Goal: Transaction & Acquisition: Purchase product/service

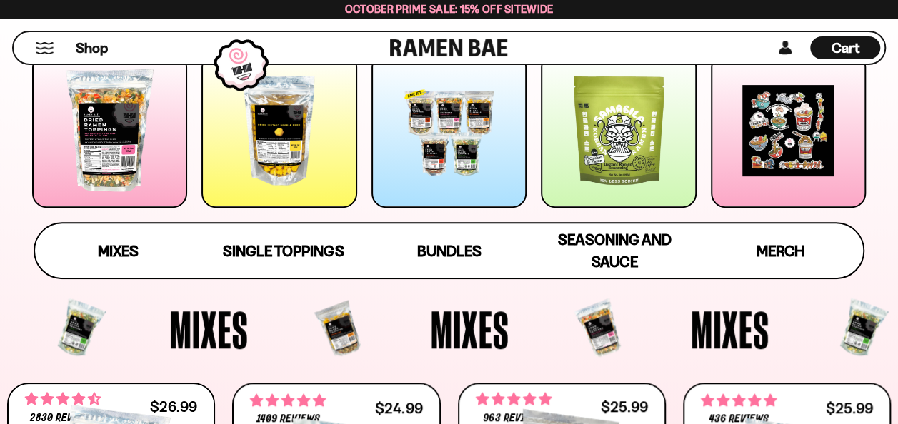
scroll to position [214, 0]
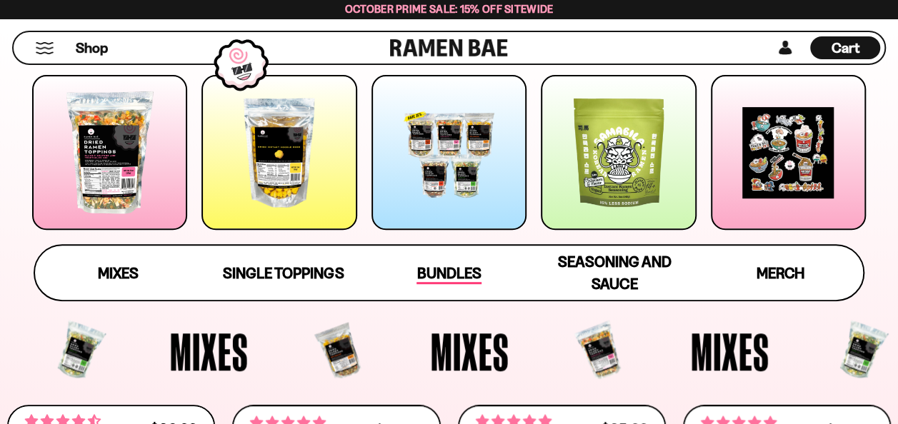
click at [467, 276] on span "Bundles" at bounding box center [448, 274] width 64 height 20
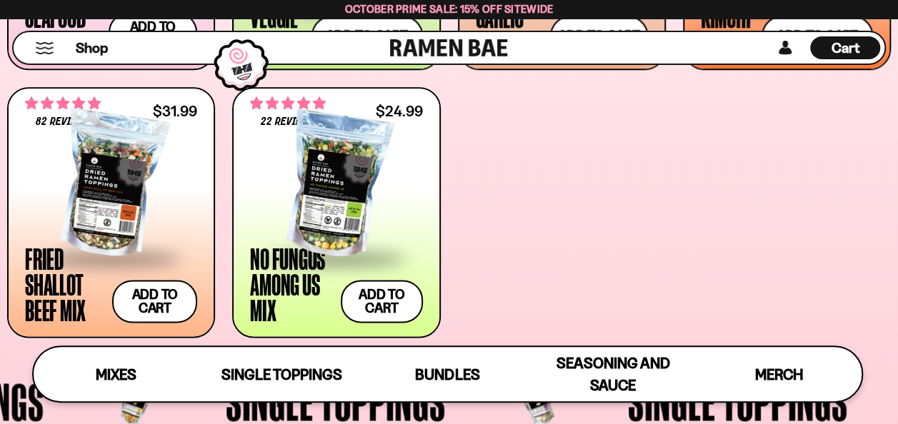
scroll to position [783, 0]
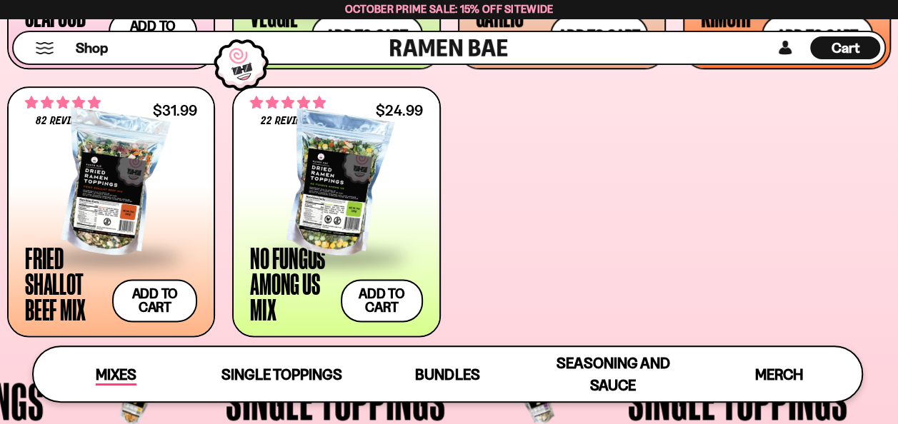
click at [113, 373] on span "Mixes" at bounding box center [116, 376] width 41 height 20
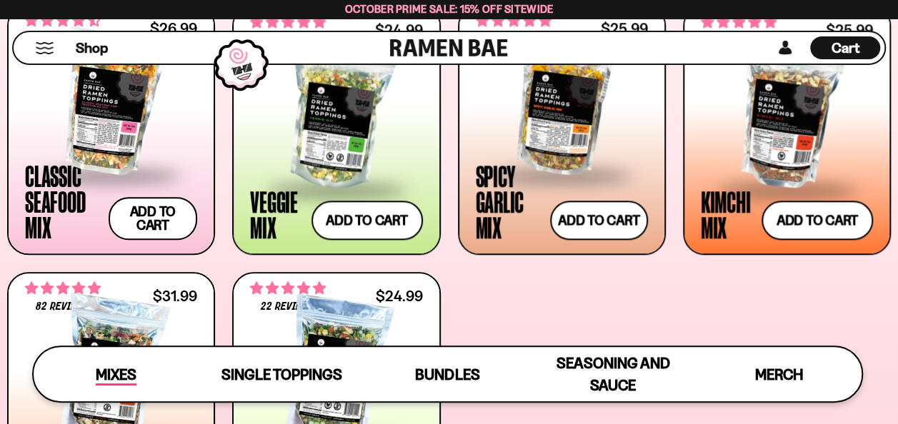
scroll to position [587, 0]
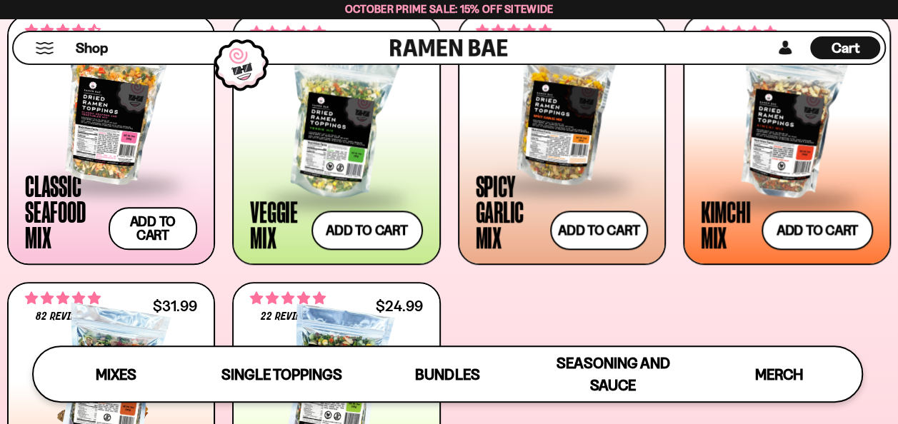
click at [172, 320] on div at bounding box center [111, 380] width 172 height 143
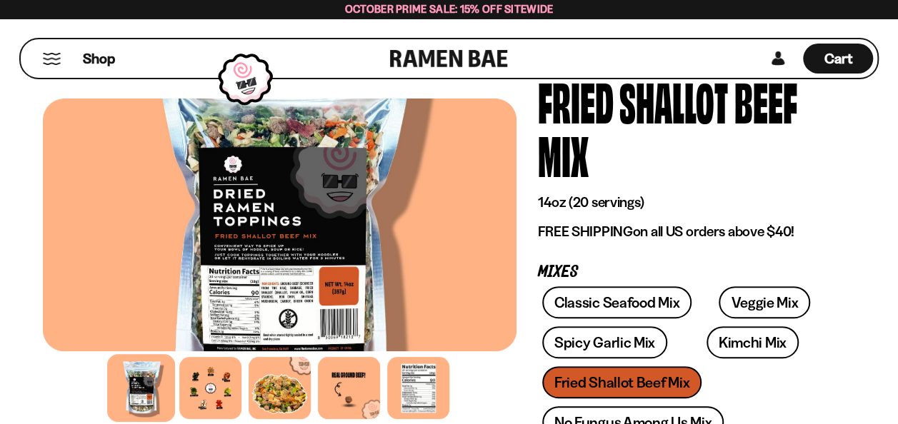
scroll to position [143, 0]
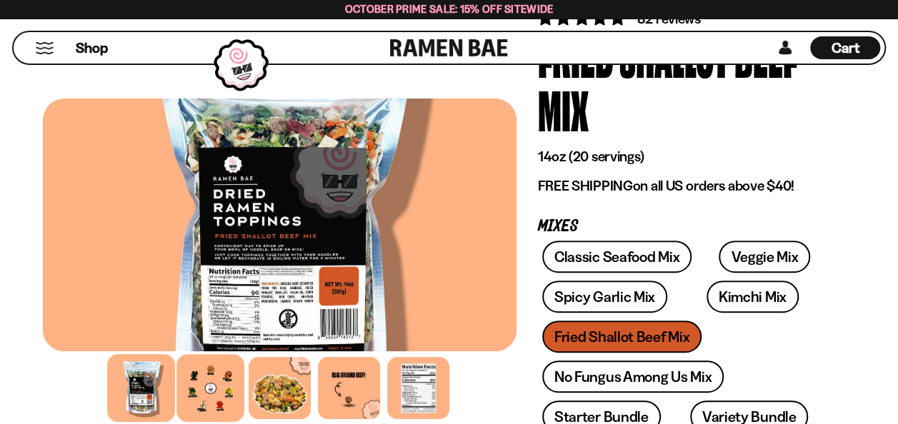
click at [207, 389] on div at bounding box center [210, 388] width 68 height 68
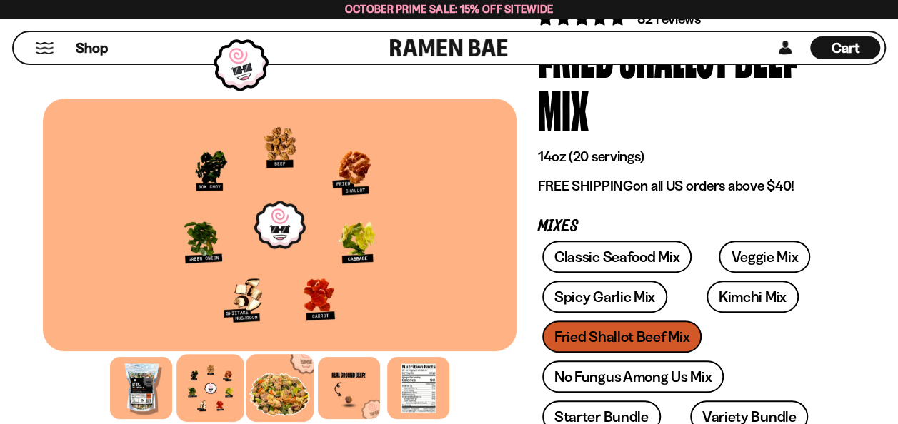
click at [275, 387] on div at bounding box center [280, 388] width 68 height 68
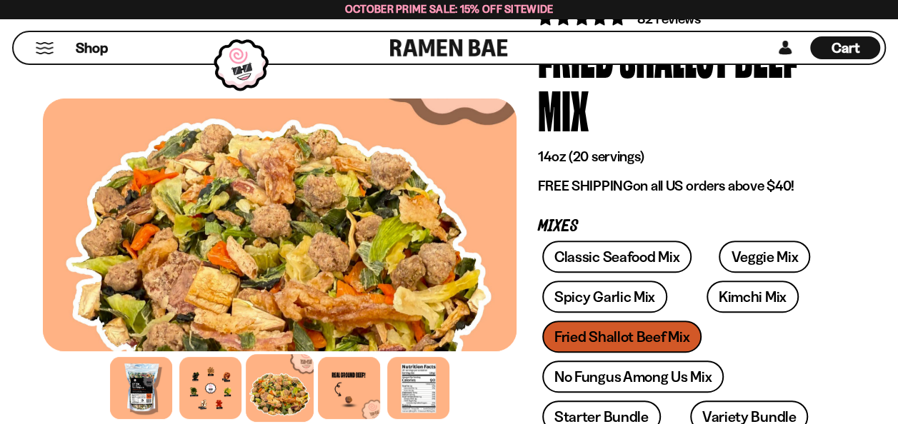
click at [317, 387] on div at bounding box center [280, 388] width 474 height 69
click at [333, 387] on div at bounding box center [349, 388] width 68 height 68
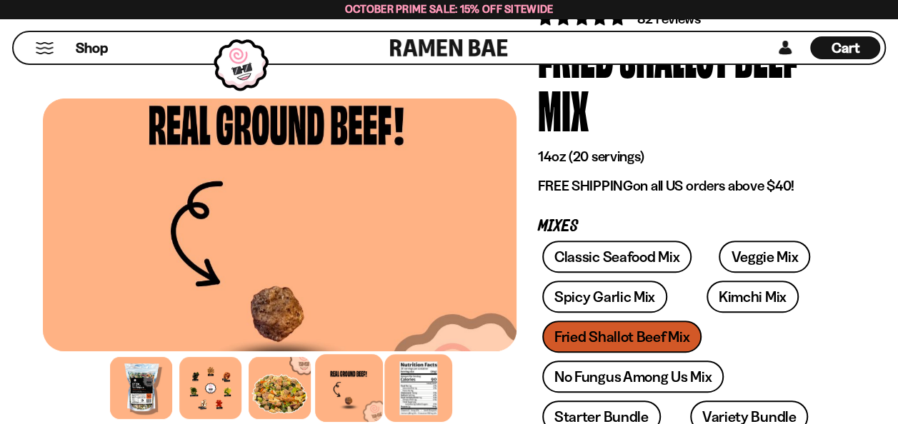
click at [411, 390] on div at bounding box center [418, 388] width 68 height 68
